Goal: Task Accomplishment & Management: Book appointment/travel/reservation

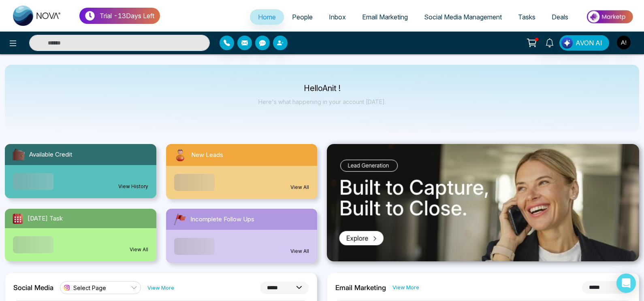
select select "*"
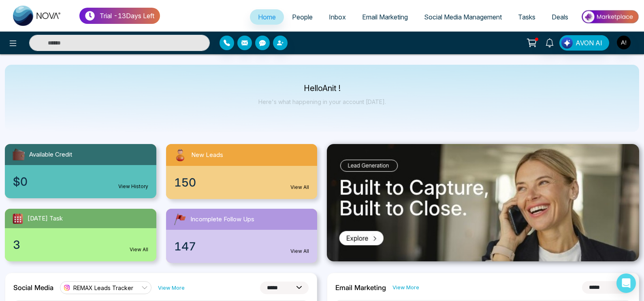
click at [297, 17] on span "People" at bounding box center [302, 17] width 21 height 8
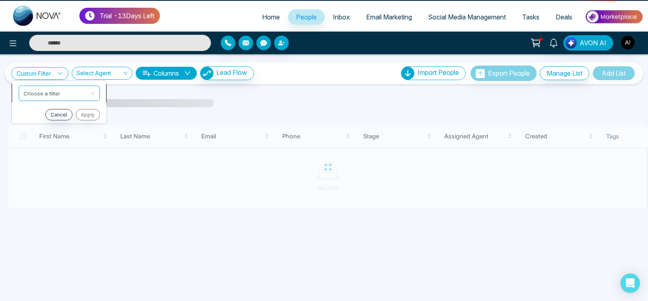
click at [56, 93] on input "search" at bounding box center [57, 92] width 66 height 12
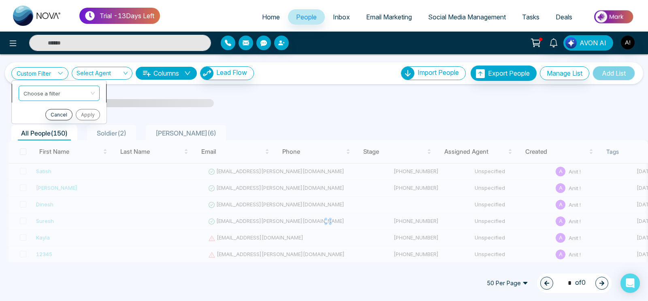
click at [85, 93] on input "search" at bounding box center [57, 92] width 66 height 12
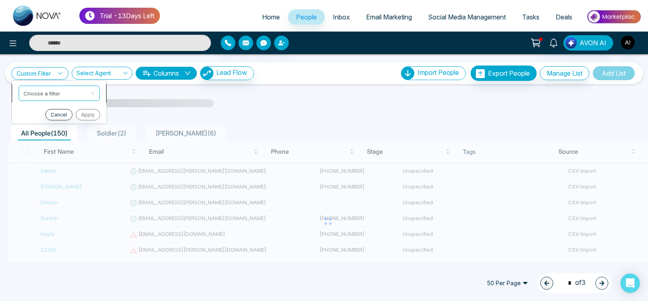
click at [85, 93] on input "search" at bounding box center [57, 92] width 66 height 12
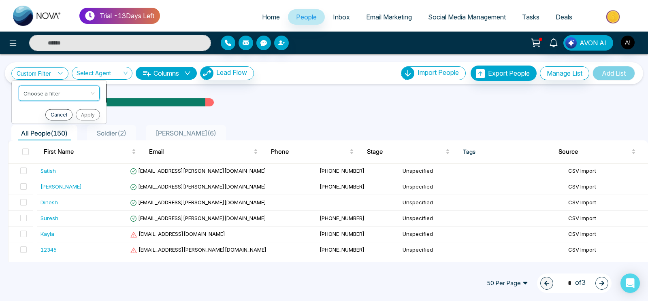
click at [80, 94] on input "search" at bounding box center [57, 92] width 66 height 12
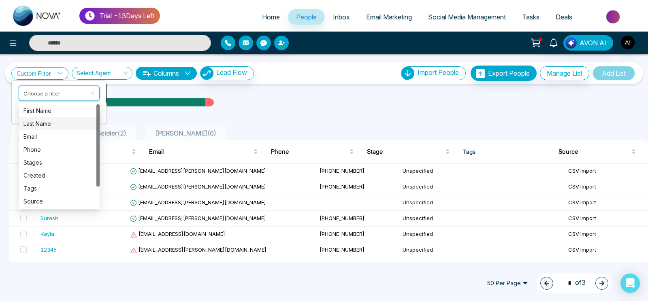
click at [79, 124] on div "Last Name" at bounding box center [59, 123] width 71 height 9
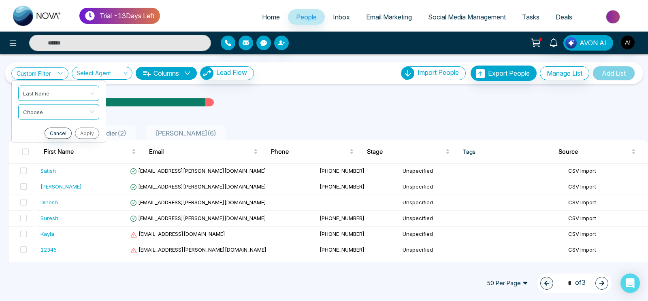
click at [85, 133] on div "Cancel Apply" at bounding box center [58, 133] width 81 height 11
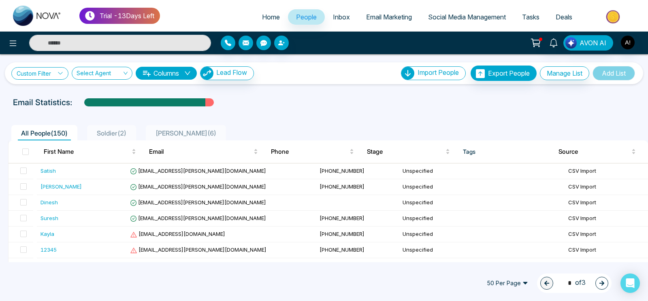
click at [58, 77] on link "Custom Filter" at bounding box center [39, 73] width 57 height 13
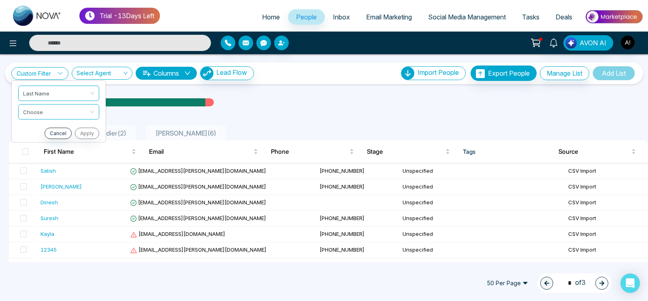
click at [86, 130] on div "Cancel Apply" at bounding box center [58, 133] width 81 height 11
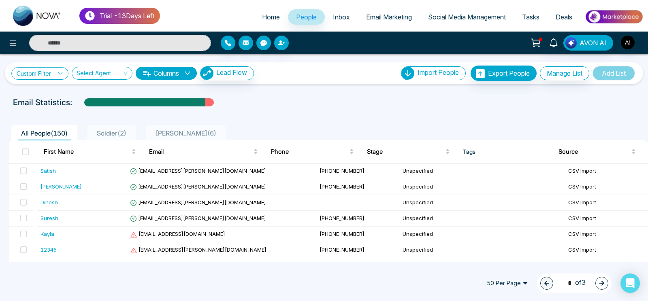
click at [57, 69] on link "Custom Filter" at bounding box center [39, 73] width 57 height 13
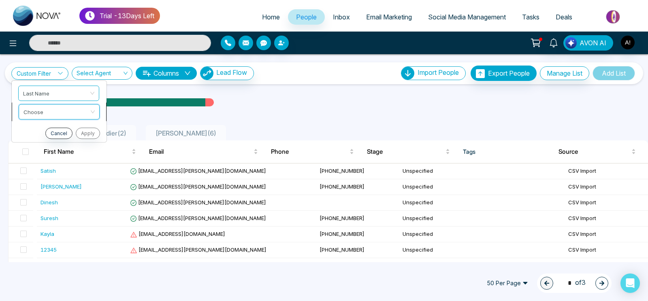
click at [69, 110] on input "search" at bounding box center [57, 111] width 66 height 12
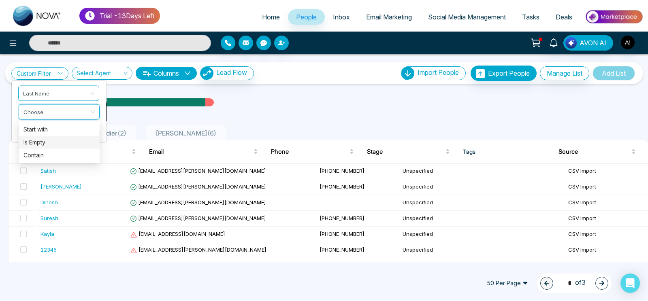
click at [72, 142] on div "Is Empty" at bounding box center [59, 142] width 71 height 9
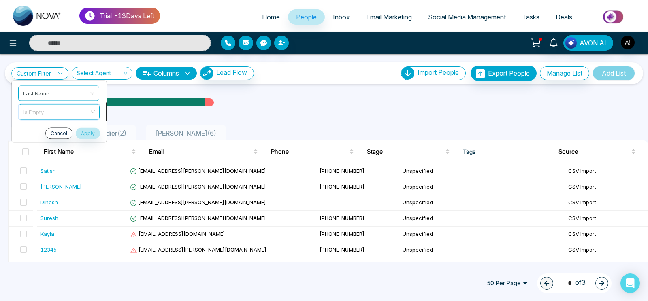
click at [73, 112] on span "Is Empty" at bounding box center [59, 112] width 71 height 15
click at [106, 117] on li "Is Empty start_with is_empty contains Start with Is Empty Contain" at bounding box center [59, 112] width 95 height 19
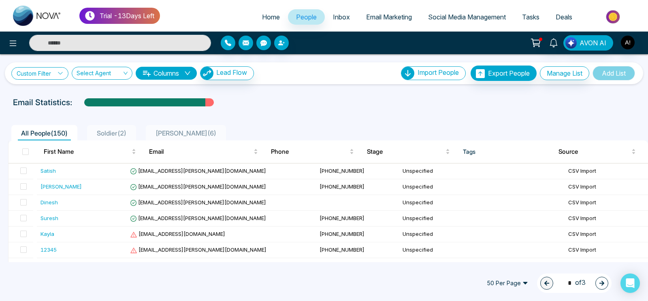
click at [62, 75] on icon at bounding box center [61, 74] width 6 height 6
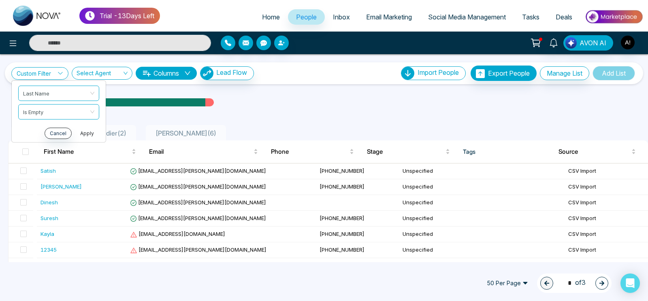
click at [92, 133] on button "Apply" at bounding box center [87, 133] width 24 height 11
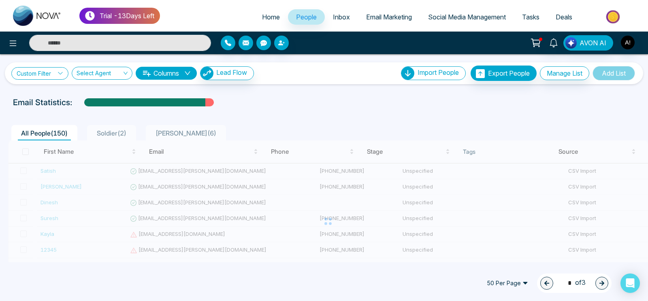
click at [49, 75] on link "Custom Filter" at bounding box center [39, 73] width 57 height 13
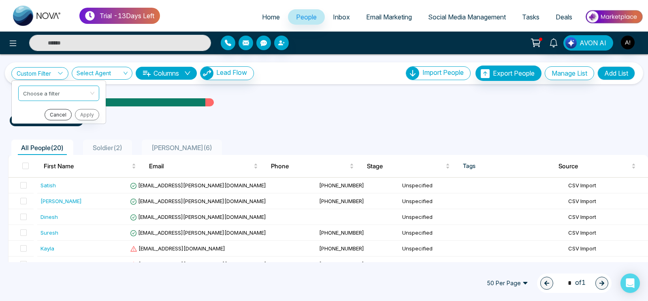
click at [58, 111] on button "Cancel" at bounding box center [58, 114] width 27 height 11
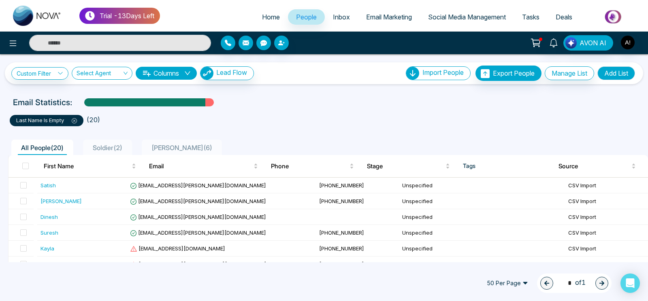
click at [375, 75] on div "Custom Filter Choose a filter first_name last_name email First Name Last Name E…" at bounding box center [324, 73] width 626 height 15
click at [528, 24] on link "Tasks" at bounding box center [531, 16] width 34 height 15
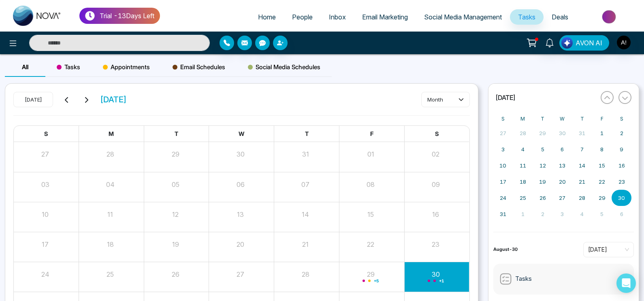
click at [124, 68] on span "Appointments" at bounding box center [126, 67] width 47 height 10
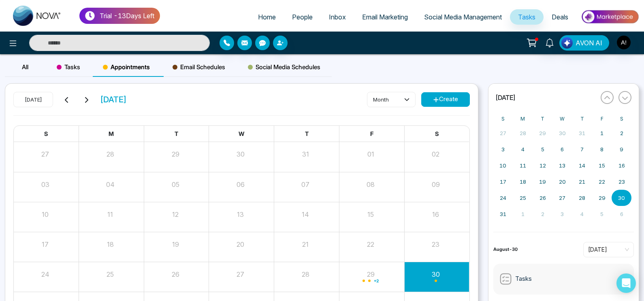
click at [436, 99] on icon at bounding box center [436, 100] width 6 height 6
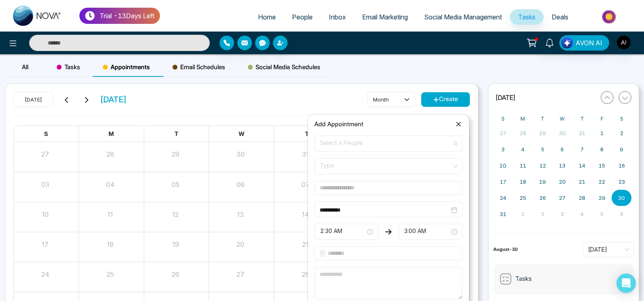
click at [395, 143] on span "Select a People" at bounding box center [388, 144] width 137 height 14
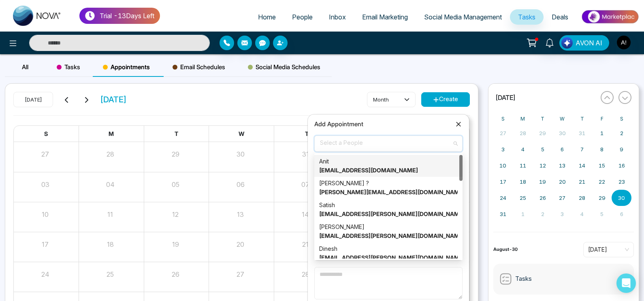
click at [384, 171] on strong "[EMAIL_ADDRESS][DOMAIN_NAME]" at bounding box center [368, 170] width 99 height 7
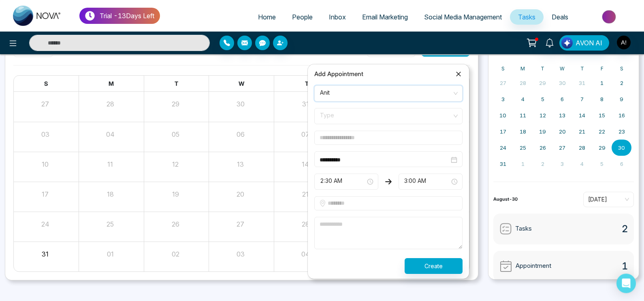
scroll to position [53, 0]
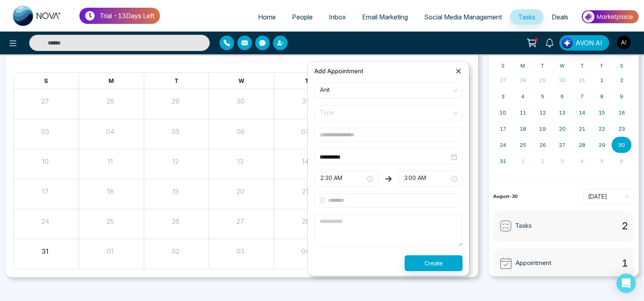
drag, startPoint x: 425, startPoint y: 102, endPoint x: 424, endPoint y: 110, distance: 8.1
click at [424, 110] on form "**********" at bounding box center [389, 177] width 158 height 189
click at [424, 110] on span "Type" at bounding box center [388, 114] width 137 height 14
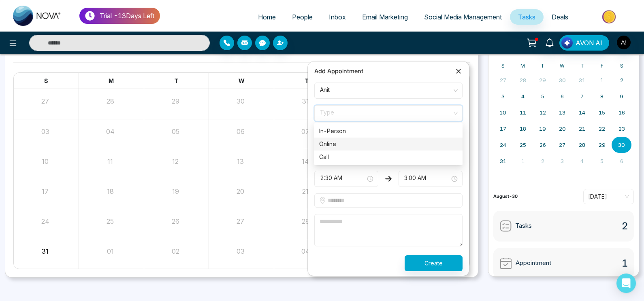
click at [346, 143] on div "Online" at bounding box center [388, 144] width 139 height 9
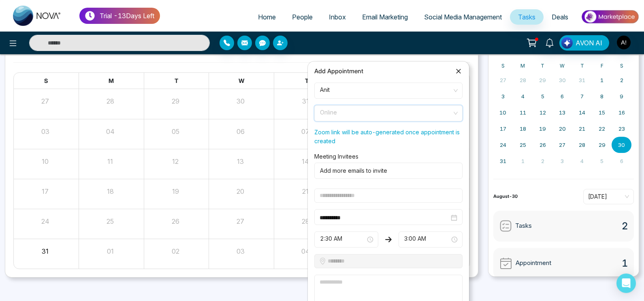
click at [413, 115] on span "Online" at bounding box center [388, 114] width 137 height 14
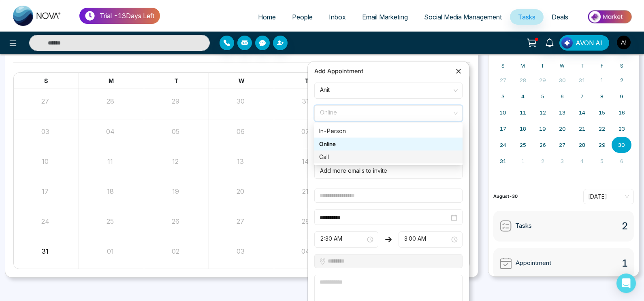
click at [367, 157] on div "Call" at bounding box center [388, 157] width 139 height 9
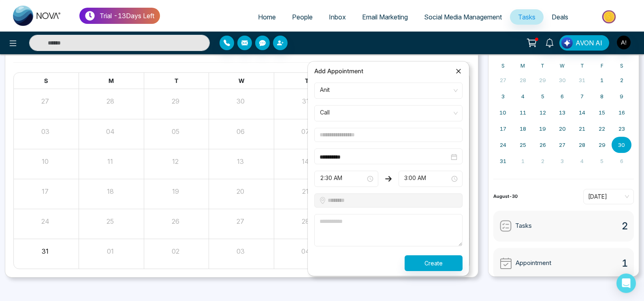
click at [418, 132] on input "text" at bounding box center [388, 135] width 148 height 14
type input "*****"
click at [397, 235] on textarea at bounding box center [388, 230] width 148 height 32
type textarea "****"
click at [445, 256] on button "Create" at bounding box center [434, 264] width 58 height 16
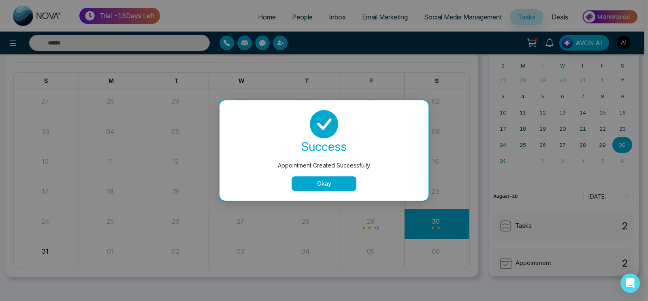
click at [339, 188] on button "Okay" at bounding box center [324, 184] width 65 height 15
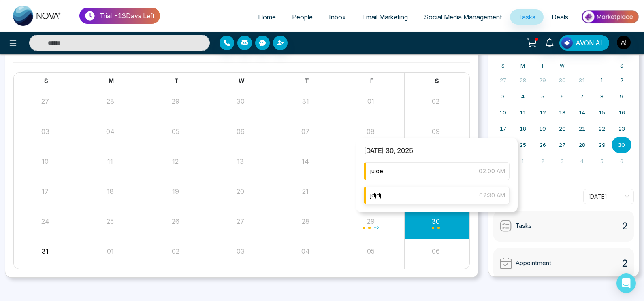
click at [417, 194] on div "jdjdj 02:30 AM" at bounding box center [437, 196] width 146 height 18
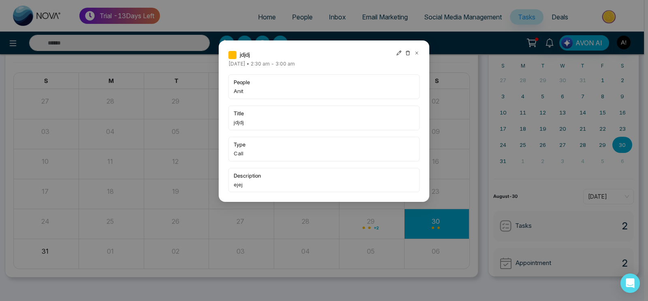
click at [400, 52] on icon at bounding box center [399, 53] width 5 height 5
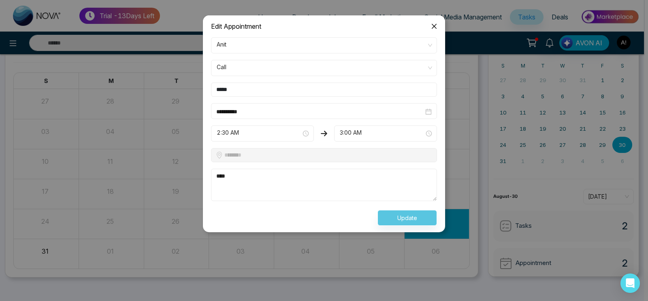
click at [282, 133] on span "2:30 AM" at bounding box center [263, 134] width 92 height 14
click at [291, 112] on input "**********" at bounding box center [319, 111] width 207 height 9
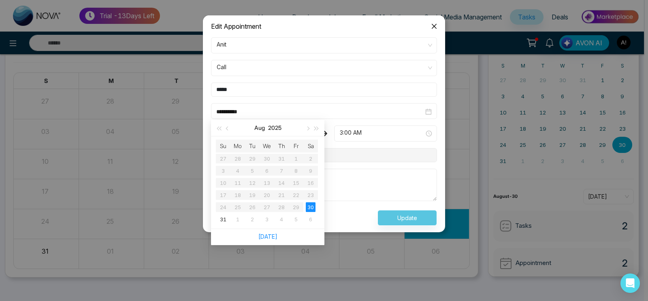
click at [349, 172] on textarea "****" at bounding box center [324, 185] width 226 height 32
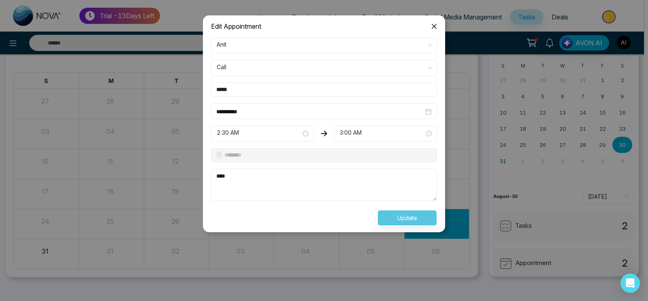
click at [311, 105] on div "**********" at bounding box center [324, 111] width 226 height 16
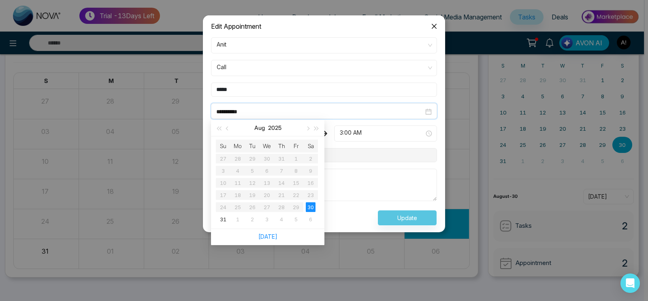
click at [283, 111] on input "**********" at bounding box center [319, 111] width 207 height 9
type input "**********"
click at [226, 218] on div "31" at bounding box center [223, 220] width 10 height 10
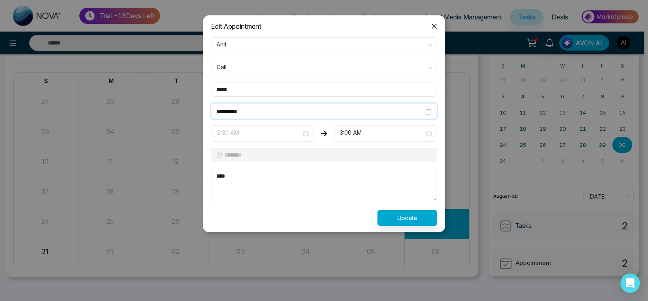
click at [285, 129] on span "2:30 AM" at bounding box center [263, 134] width 92 height 14
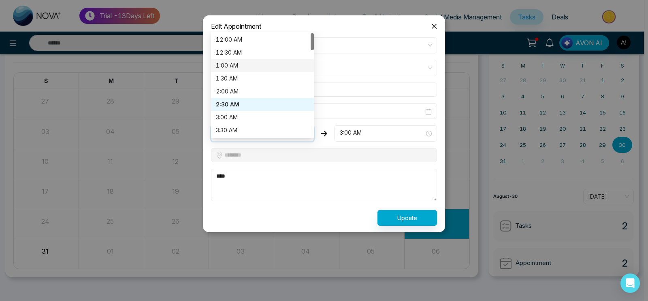
click at [278, 61] on div "1:00 AM" at bounding box center [262, 65] width 93 height 9
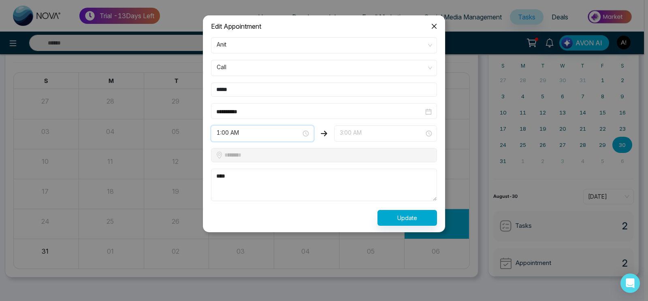
click at [360, 132] on span "3:00 AM" at bounding box center [386, 134] width 92 height 14
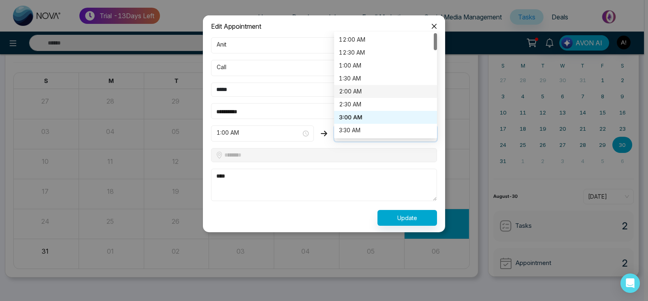
click at [372, 88] on div "2:00 AM" at bounding box center [385, 91] width 93 height 9
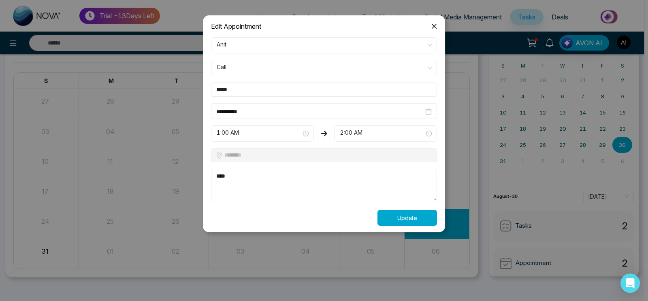
click at [413, 220] on button "Update" at bounding box center [408, 218] width 60 height 16
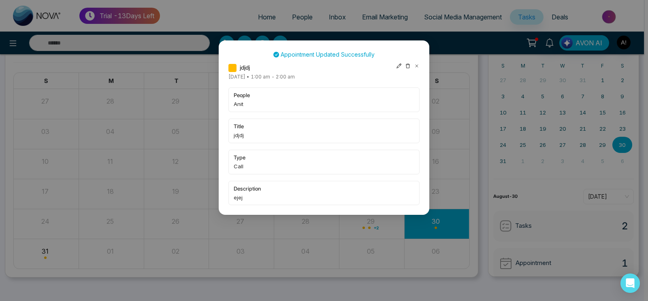
click at [397, 68] on icon at bounding box center [399, 66] width 6 height 6
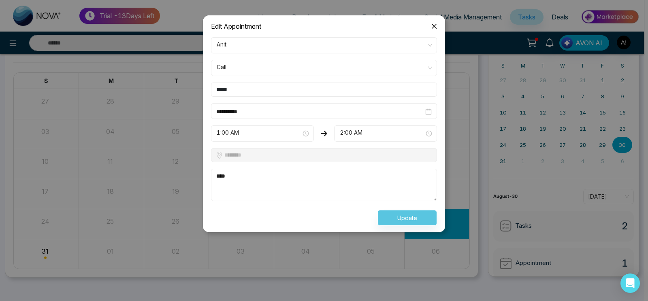
click at [298, 110] on input "**********" at bounding box center [319, 111] width 207 height 9
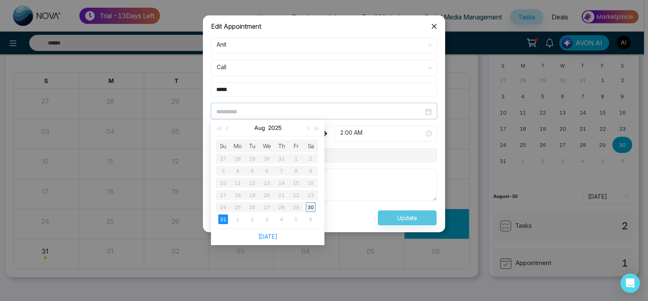
type input "**********"
click at [308, 204] on div "30" at bounding box center [311, 208] width 10 height 10
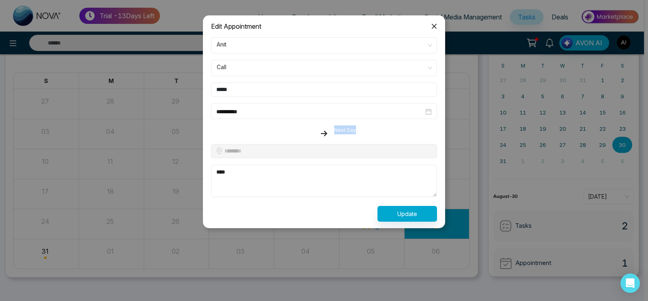
drag, startPoint x: 234, startPoint y: 133, endPoint x: 389, endPoint y: 135, distance: 155.2
click at [389, 135] on div "Next Day" at bounding box center [324, 132] width 236 height 12
click at [420, 216] on button "Update" at bounding box center [408, 214] width 60 height 16
click at [295, 180] on textarea "****" at bounding box center [324, 181] width 226 height 32
drag, startPoint x: 209, startPoint y: 129, endPoint x: 396, endPoint y: 135, distance: 187.7
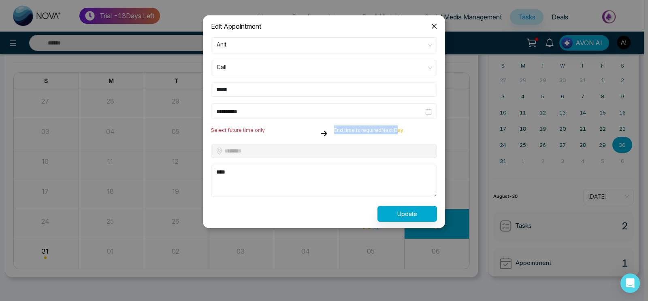
click at [396, 135] on div "Select future time only End time is required Next Day" at bounding box center [324, 132] width 236 height 12
click at [435, 28] on icon "close" at bounding box center [434, 26] width 6 height 6
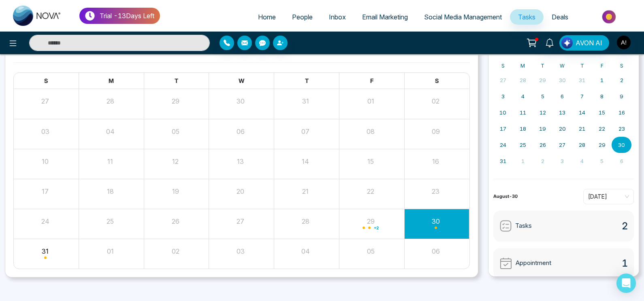
click at [298, 188] on div "21" at bounding box center [305, 190] width 63 height 12
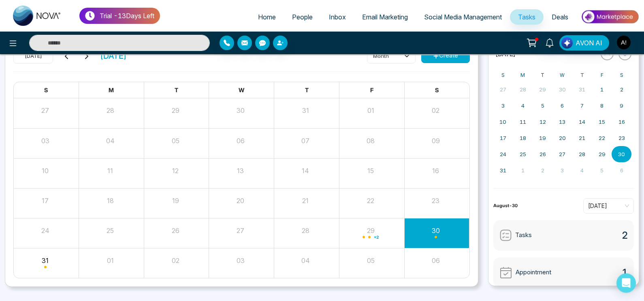
scroll to position [0, 0]
